Goal: Obtain resource: Download file/media

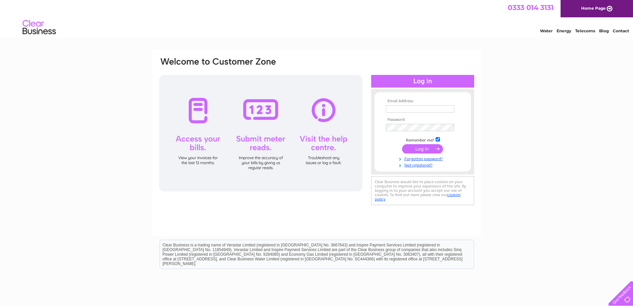
type input "[PERSON_NAME][EMAIL_ADDRESS][DOMAIN_NAME]"
click at [420, 151] on input "submit" at bounding box center [422, 148] width 41 height 9
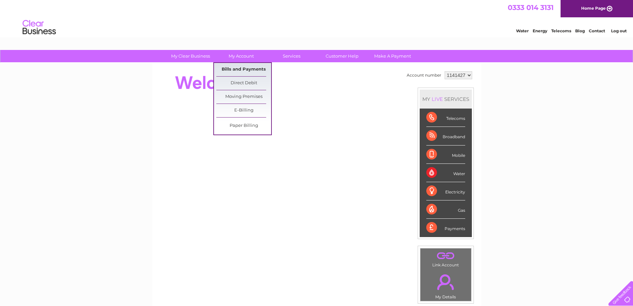
click at [240, 66] on link "Bills and Payments" at bounding box center [243, 69] width 55 height 13
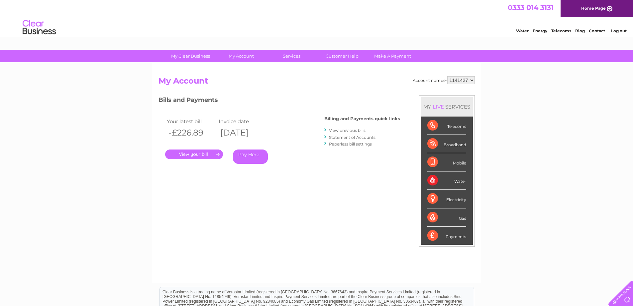
click at [471, 81] on select "1141427 1141428 1141442 1141447" at bounding box center [462, 80] width 28 height 8
select select "1141442"
click at [448, 76] on select "1141427 1141428 1141442 1141447" at bounding box center [462, 80] width 28 height 8
click at [203, 154] on link "." at bounding box center [194, 154] width 58 height 10
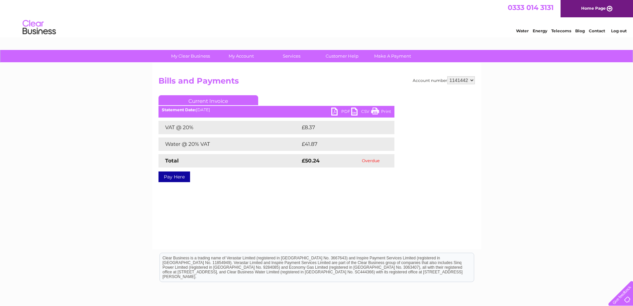
click at [334, 110] on link "PDF" at bounding box center [341, 112] width 20 height 10
